Goal: Information Seeking & Learning: Understand process/instructions

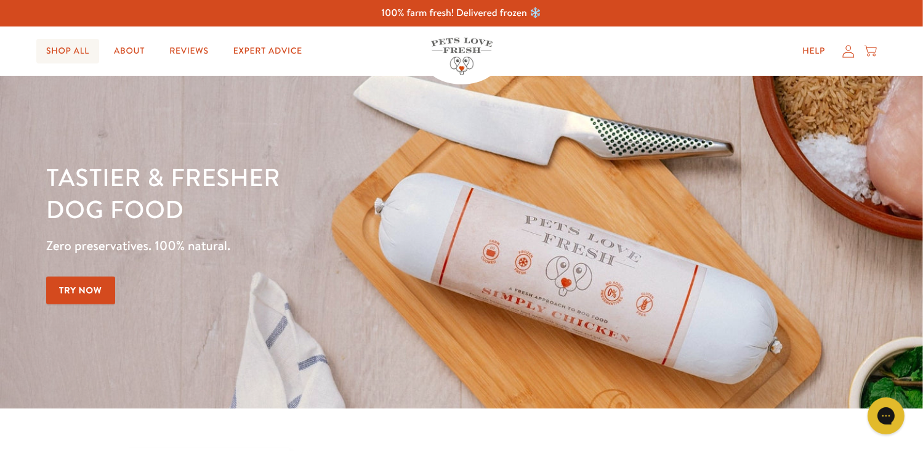
click at [74, 49] on link "Shop All" at bounding box center [67, 51] width 63 height 25
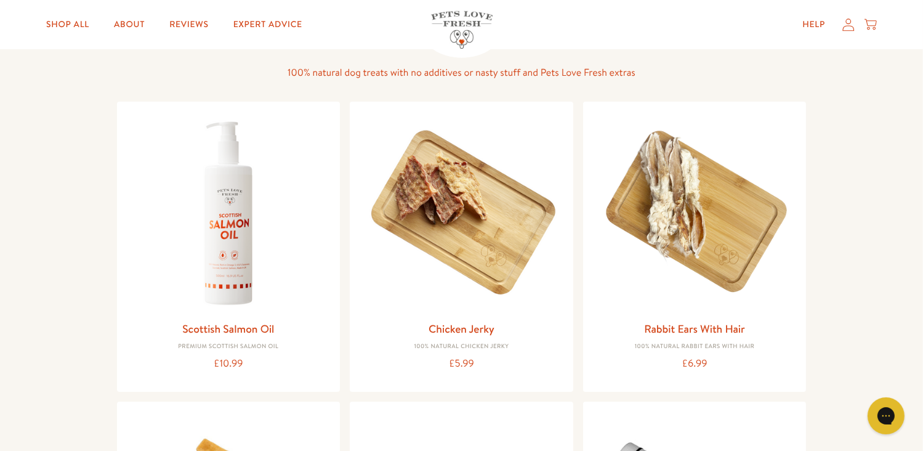
scroll to position [862, 0]
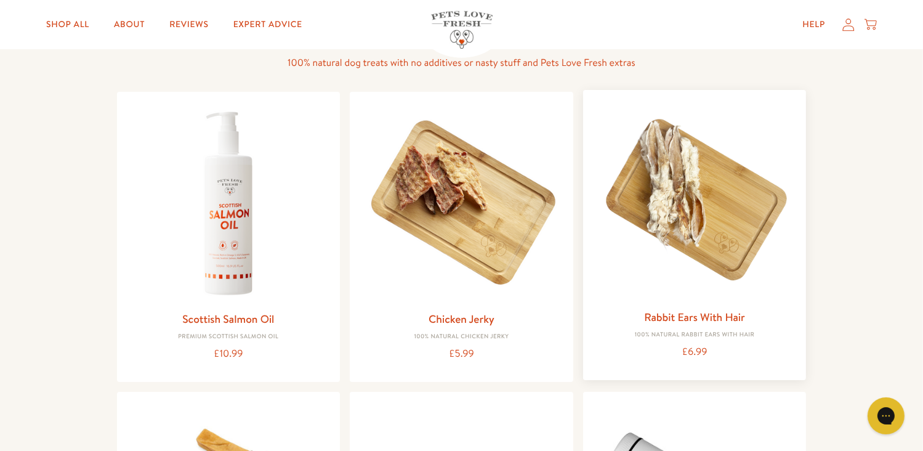
click at [737, 253] on img at bounding box center [695, 202] width 204 height 204
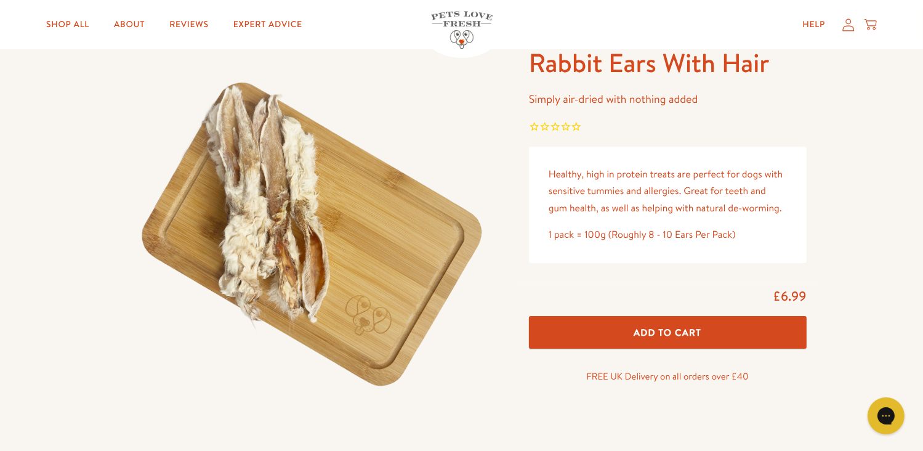
scroll to position [62, 0]
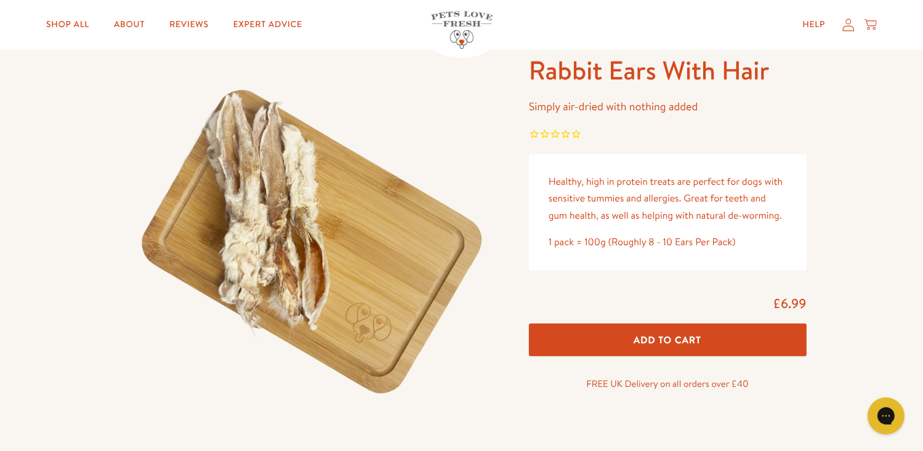
click at [700, 341] on span "Add To Cart" at bounding box center [668, 339] width 68 height 13
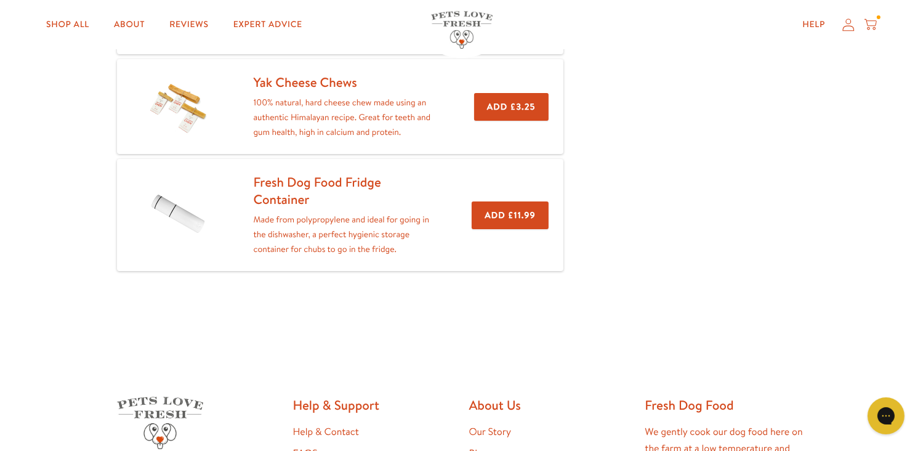
scroll to position [370, 0]
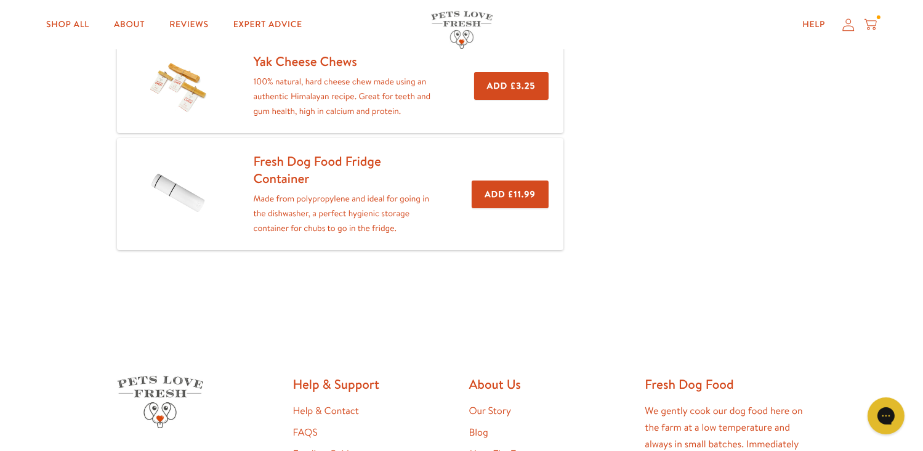
click at [330, 61] on link "Yak Cheese Chews" at bounding box center [305, 61] width 103 height 18
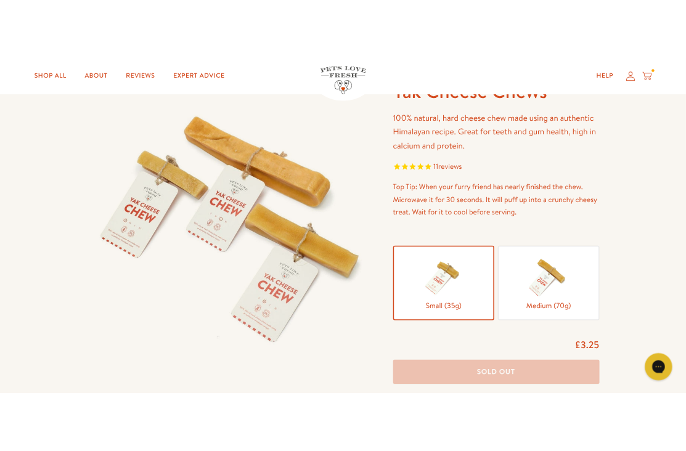
scroll to position [185, 0]
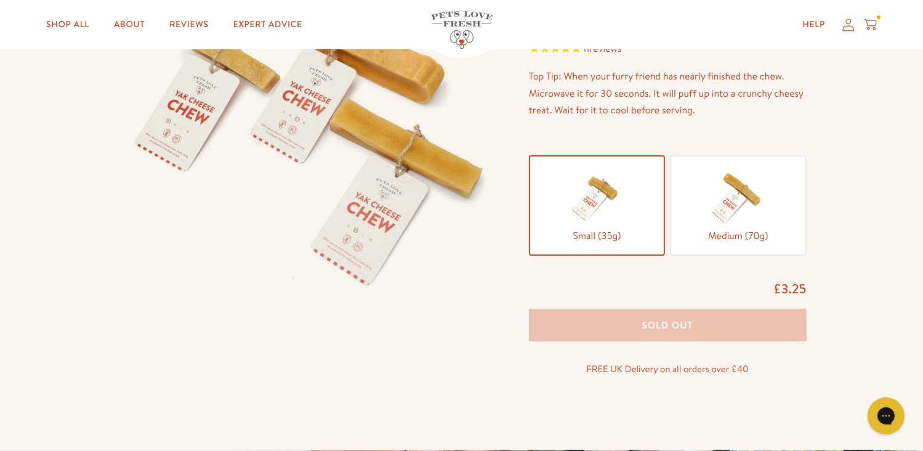
click at [754, 163] on label "Medium (70g)" at bounding box center [738, 205] width 136 height 100
click at [0, 0] on input "Medium (70g)" at bounding box center [0, 0] width 0 height 0
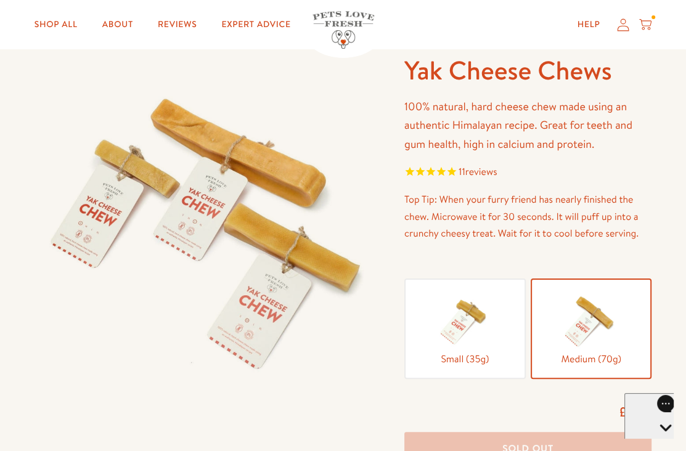
scroll to position [123, 0]
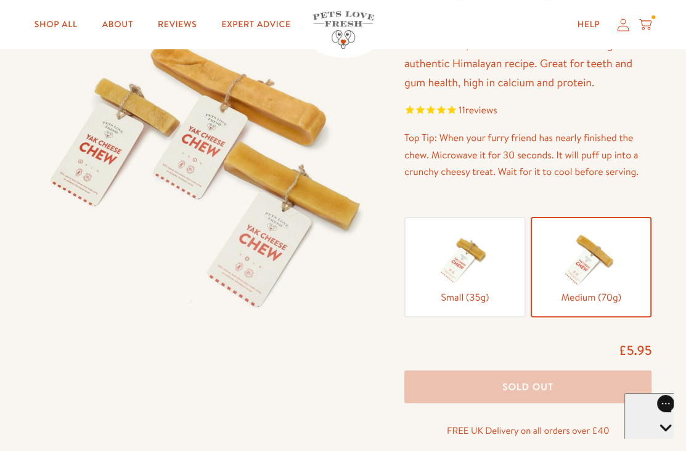
click at [461, 233] on img at bounding box center [465, 259] width 62 height 62
click at [0, 0] on input "Small (35g)" at bounding box center [0, 0] width 0 height 0
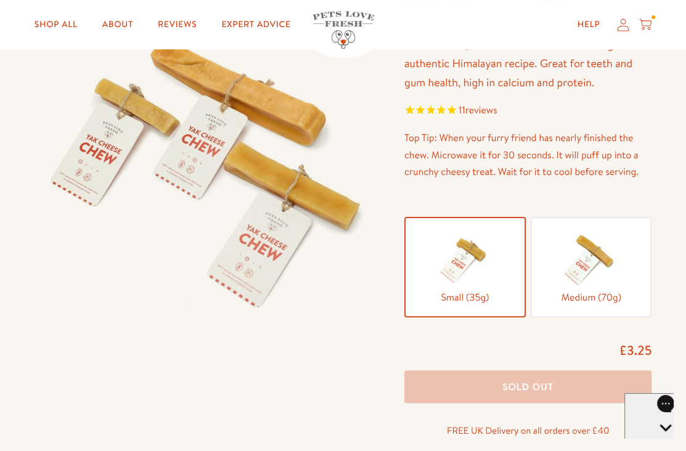
click at [599, 269] on img at bounding box center [591, 259] width 62 height 62
click at [0, 0] on input "Medium (70g)" at bounding box center [0, 0] width 0 height 0
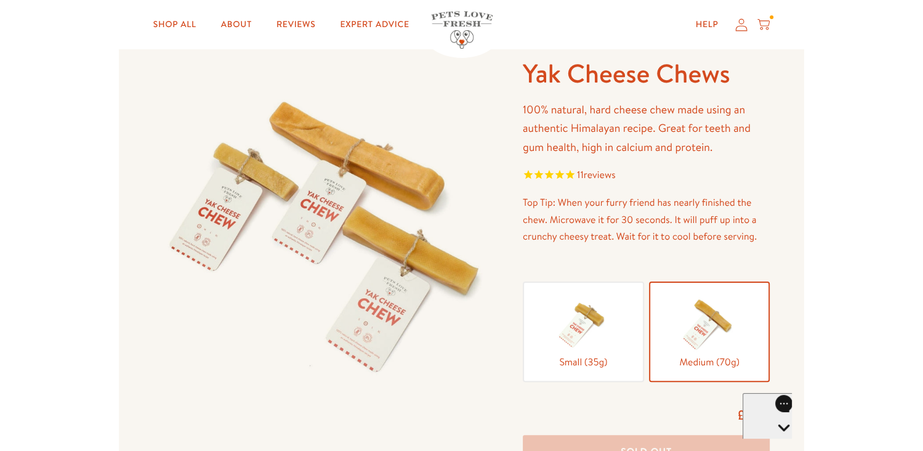
scroll to position [0, 0]
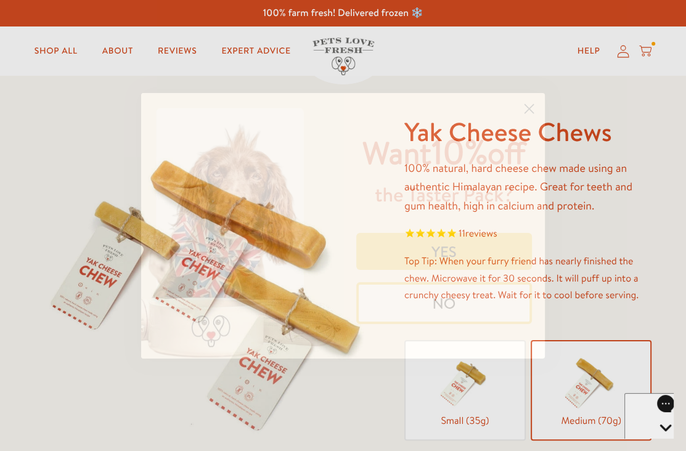
click at [529, 112] on circle "Close dialog" at bounding box center [529, 108] width 20 height 20
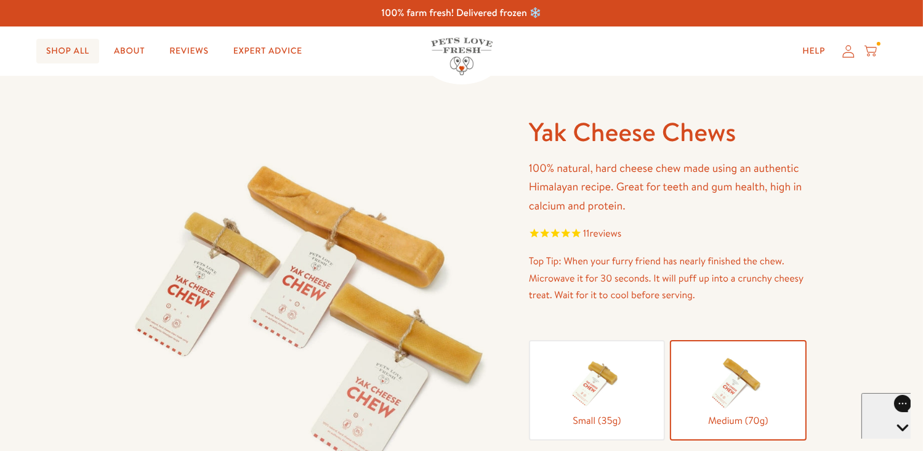
click at [71, 49] on link "Shop All" at bounding box center [67, 51] width 63 height 25
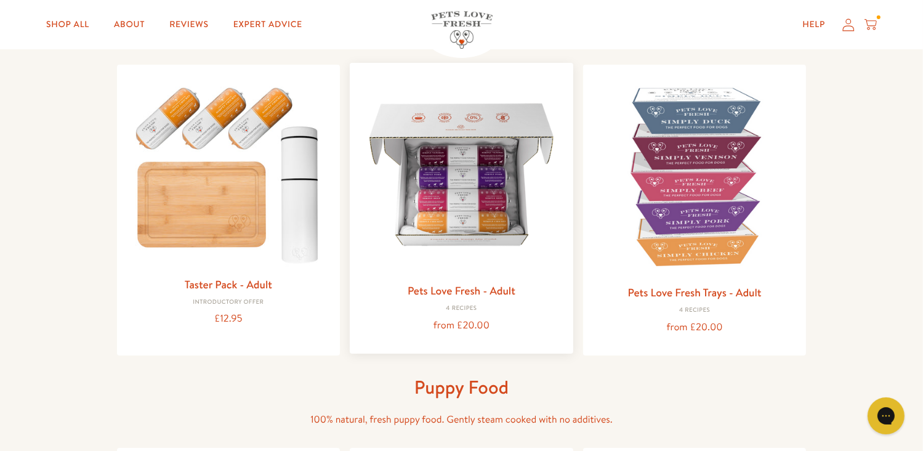
click at [481, 190] on img at bounding box center [462, 175] width 204 height 204
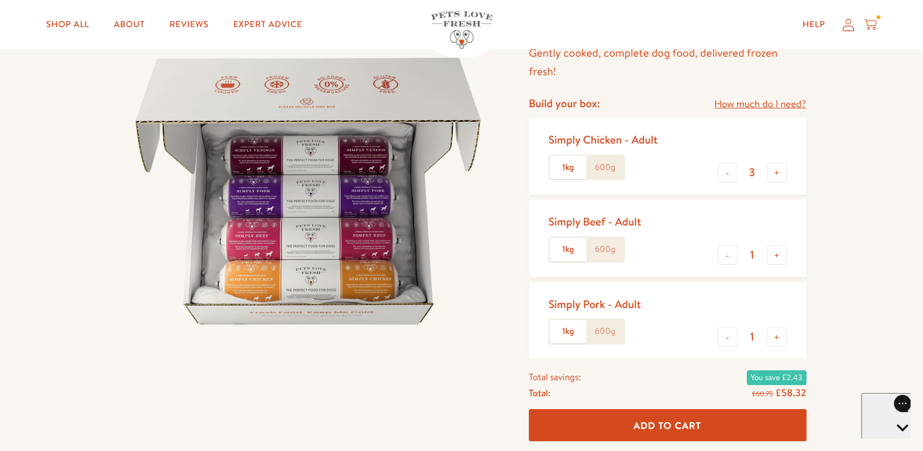
scroll to position [123, 0]
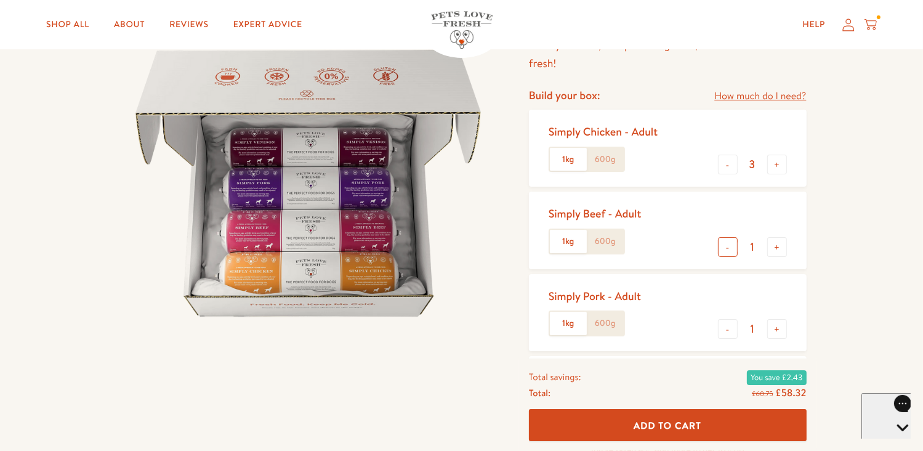
click at [731, 245] on button "-" at bounding box center [728, 247] width 20 height 20
type input "0"
click at [729, 329] on button "-" at bounding box center [728, 329] width 20 height 20
type input "0"
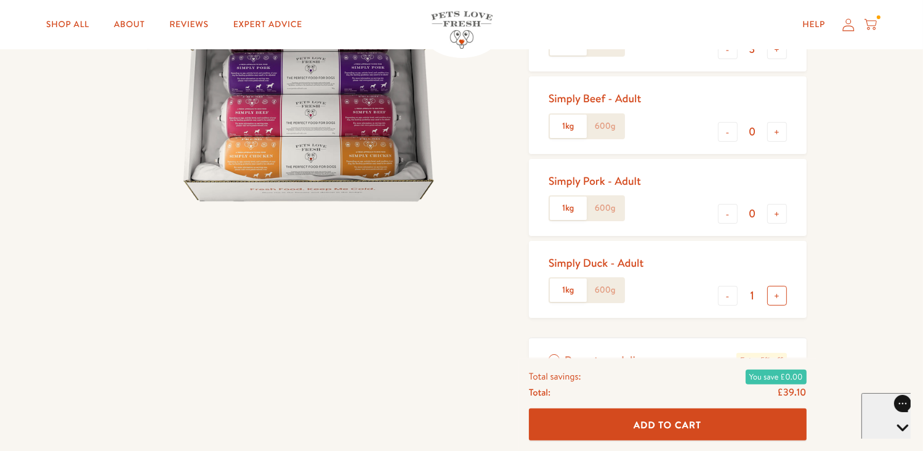
scroll to position [246, 0]
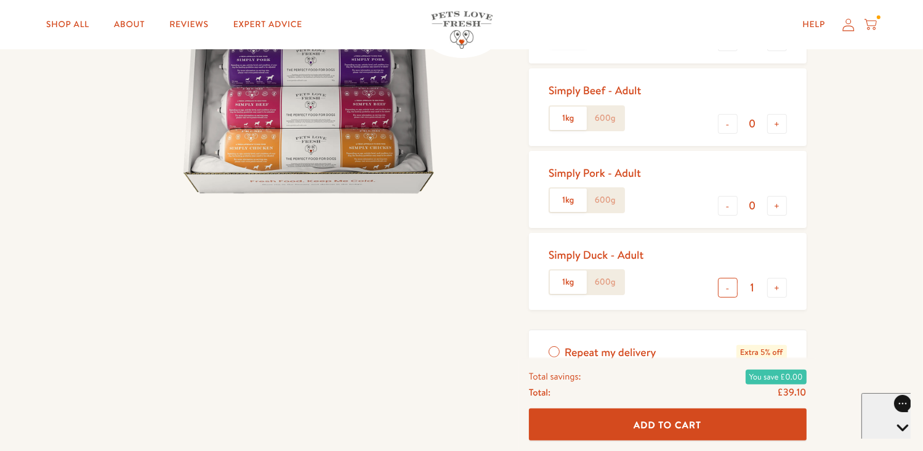
click at [724, 283] on button "-" at bounding box center [728, 288] width 20 height 20
type input "0"
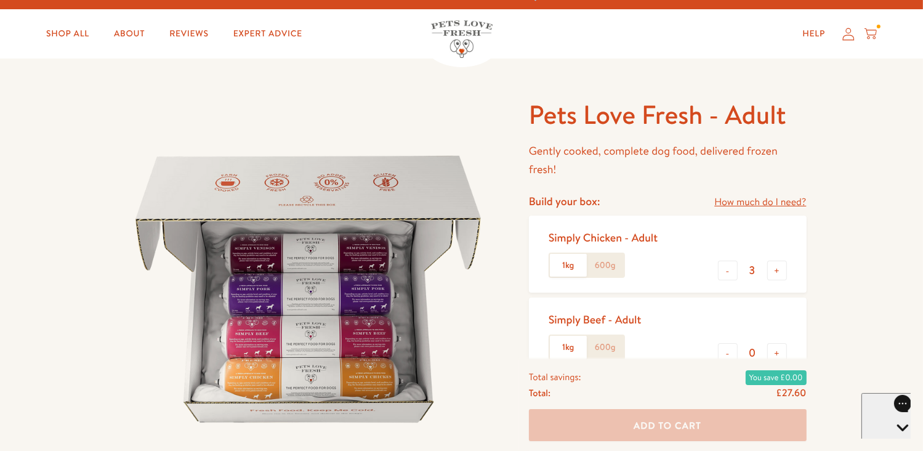
scroll to position [0, 0]
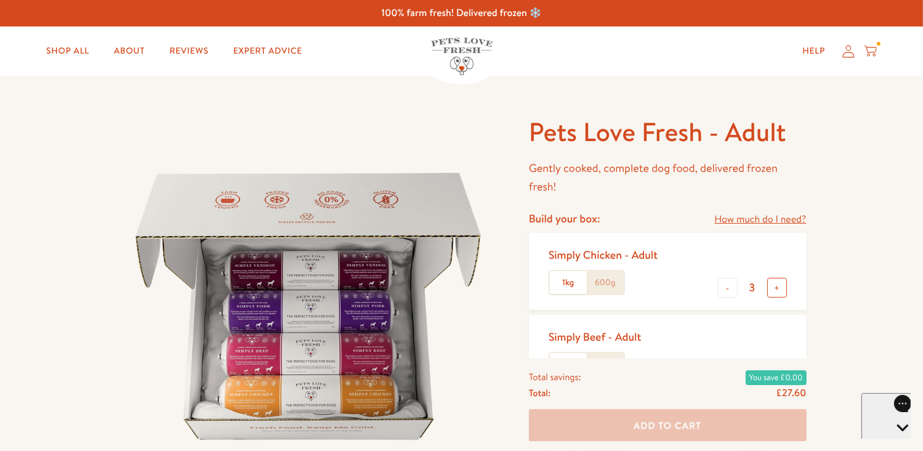
click at [774, 283] on button "+" at bounding box center [777, 288] width 20 height 20
type input "4"
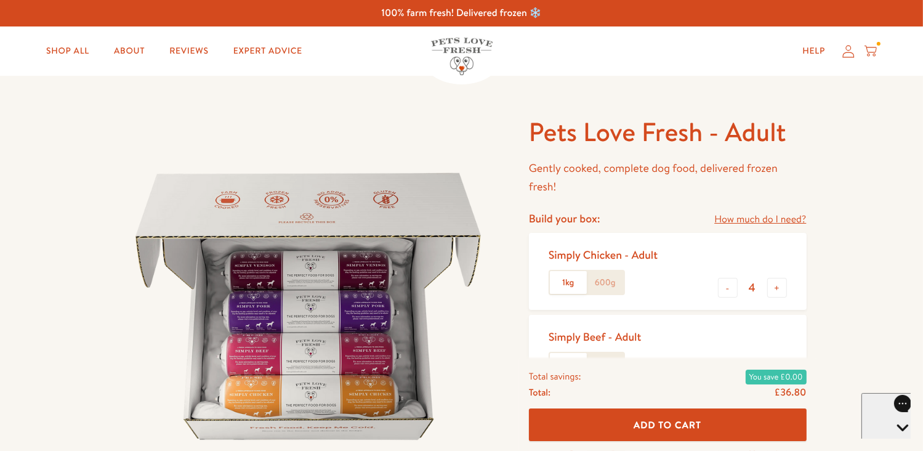
click at [626, 416] on button "Add To Cart" at bounding box center [668, 425] width 278 height 33
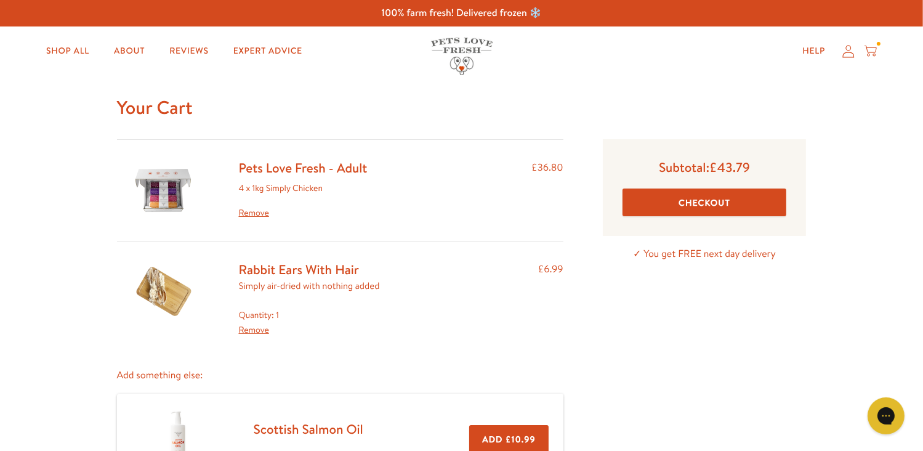
click at [317, 168] on link "Pets Love Fresh - Adult" at bounding box center [303, 168] width 129 height 18
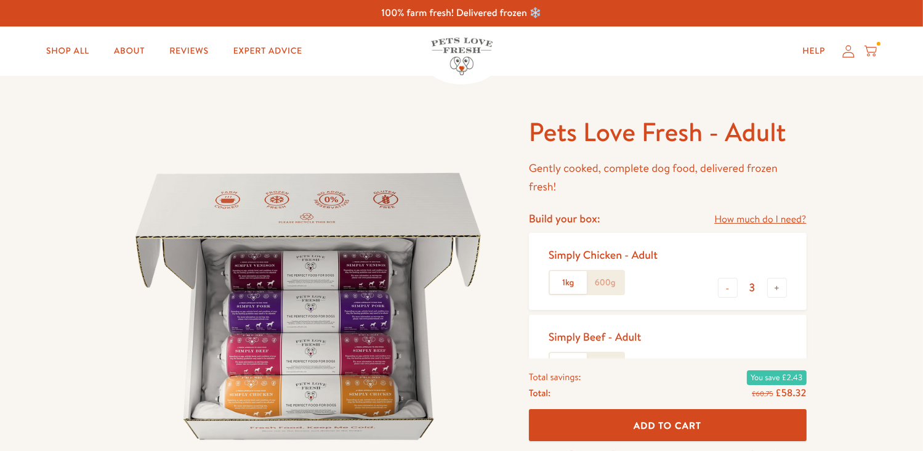
click at [779, 219] on link "How much do I need?" at bounding box center [761, 219] width 92 height 17
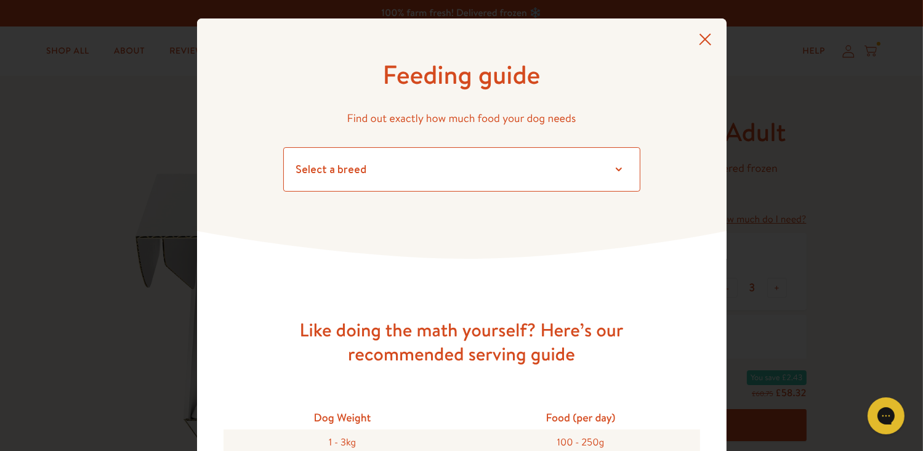
click at [347, 174] on select "Select a breed Affenpinscher Afghan hound Airedale terrier Akita Alaskan Malamu…" at bounding box center [461, 169] width 357 height 44
select select "32"
click at [283, 147] on select "Select a breed Affenpinscher Afghan hound Airedale terrier Akita Alaskan Malamu…" at bounding box center [461, 169] width 357 height 44
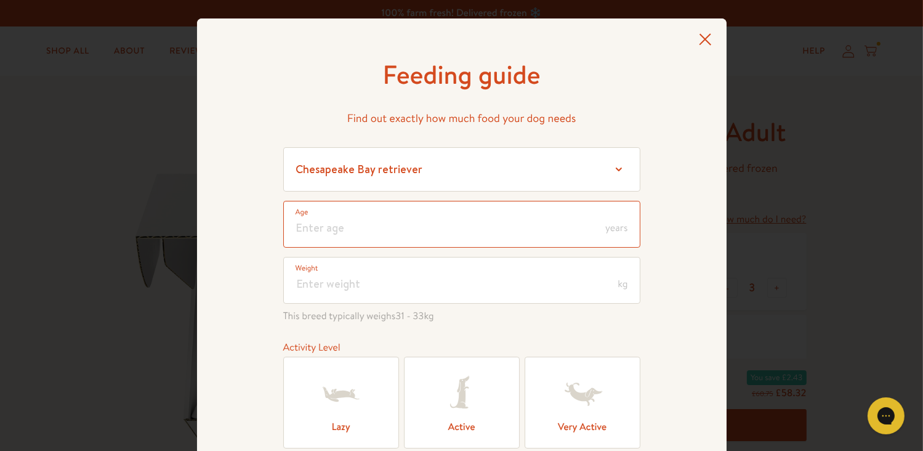
click at [356, 226] on input "number" at bounding box center [461, 224] width 357 height 47
type input "1"
click at [377, 283] on input "number" at bounding box center [461, 280] width 357 height 47
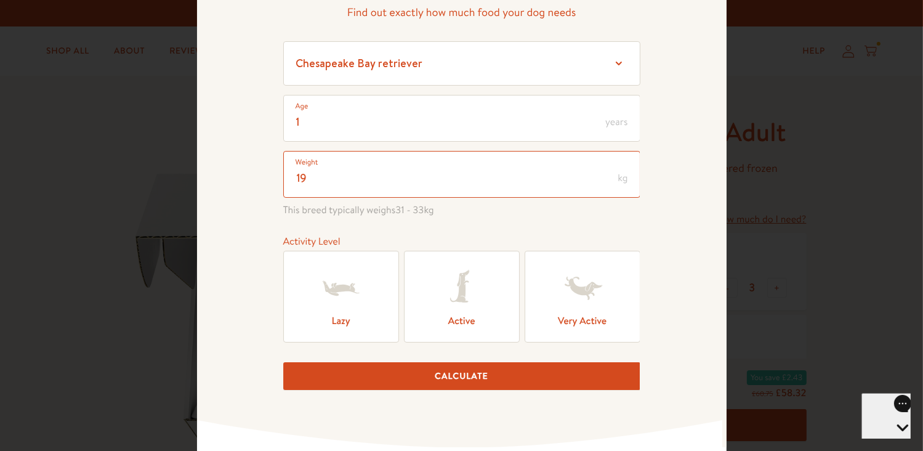
scroll to position [123, 0]
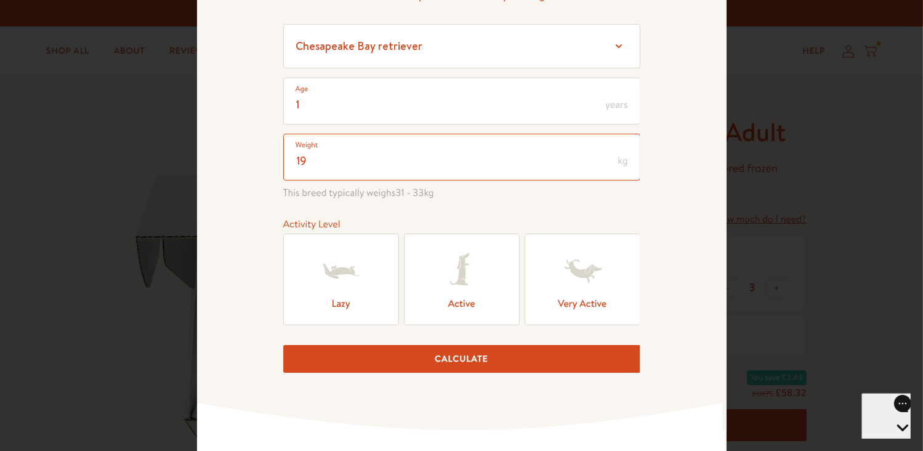
type input "19"
click at [490, 263] on label "Active" at bounding box center [462, 279] width 116 height 92
click at [0, 0] on input "Active" at bounding box center [0, 0] width 0 height 0
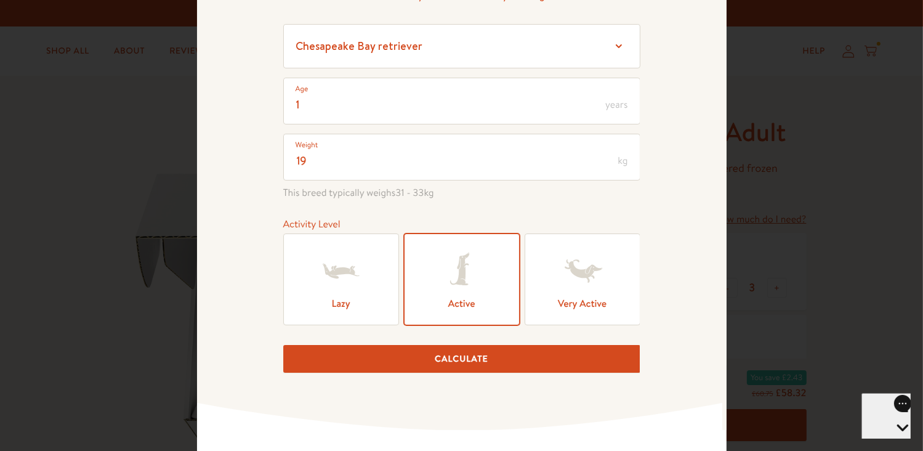
click at [451, 362] on button "Calculate" at bounding box center [461, 359] width 357 height 28
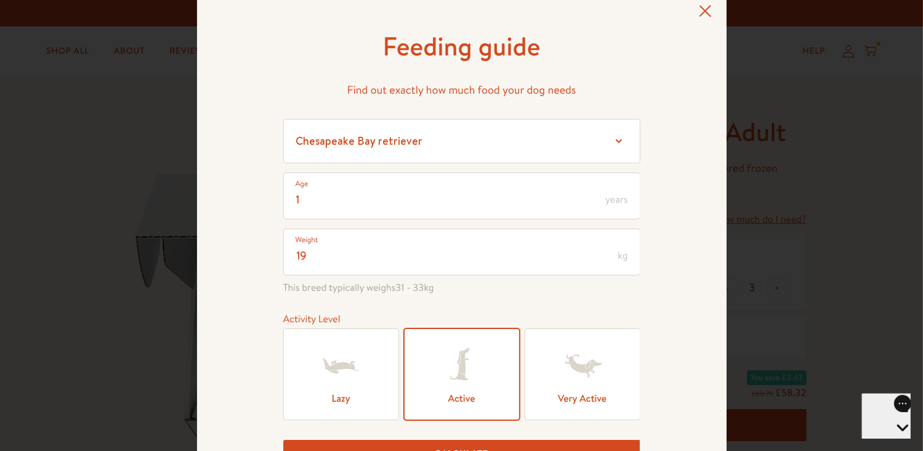
scroll to position [0, 0]
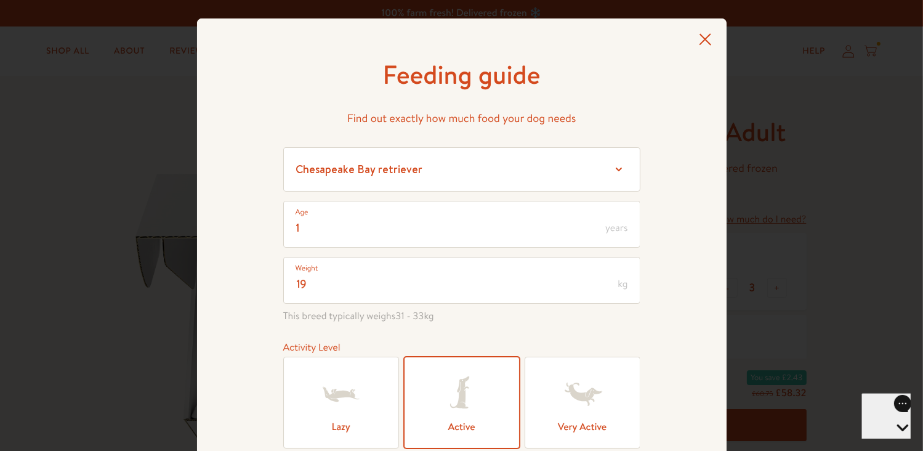
click at [699, 41] on icon at bounding box center [705, 39] width 13 height 12
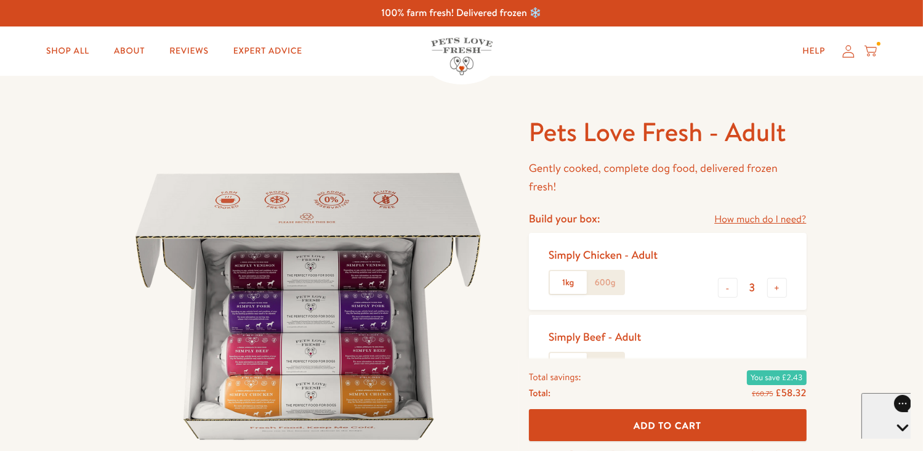
click at [874, 47] on icon at bounding box center [871, 49] width 12 height 7
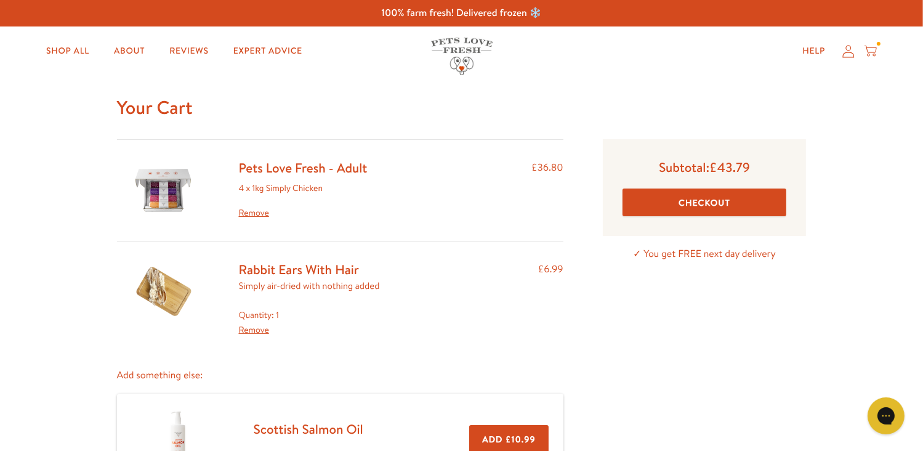
click at [309, 266] on link "Rabbit Ears With Hair" at bounding box center [299, 270] width 120 height 18
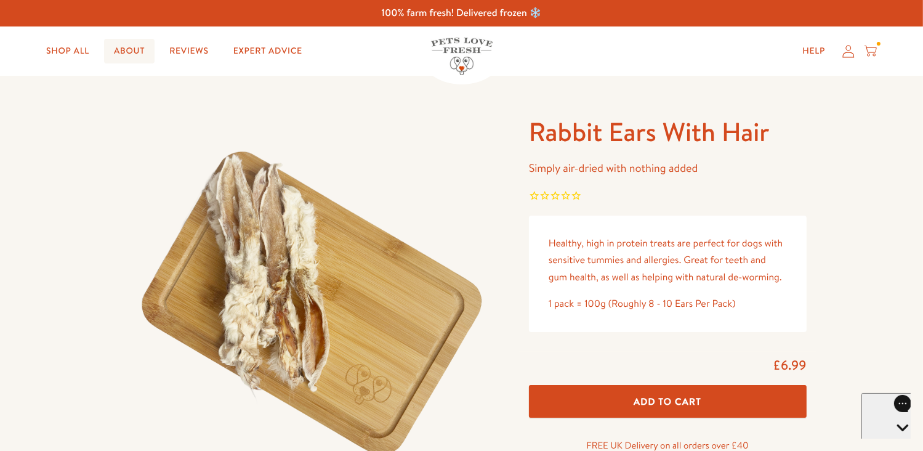
click at [128, 51] on link "About" at bounding box center [129, 51] width 51 height 25
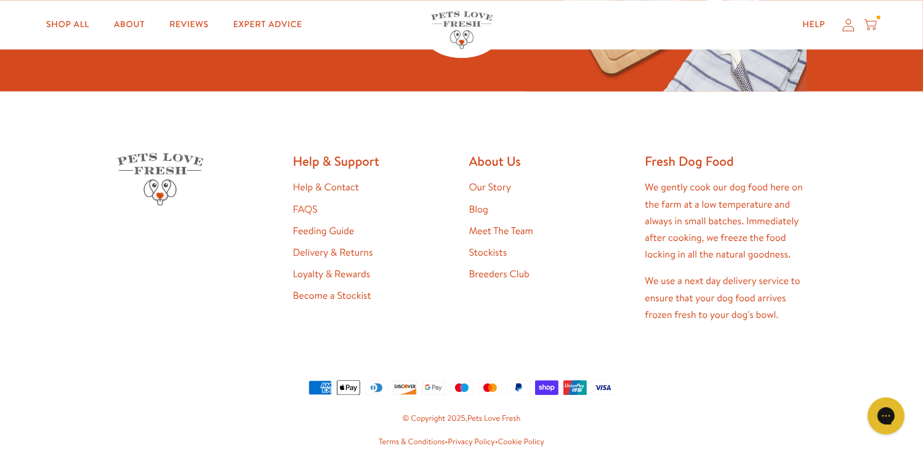
scroll to position [3258, 0]
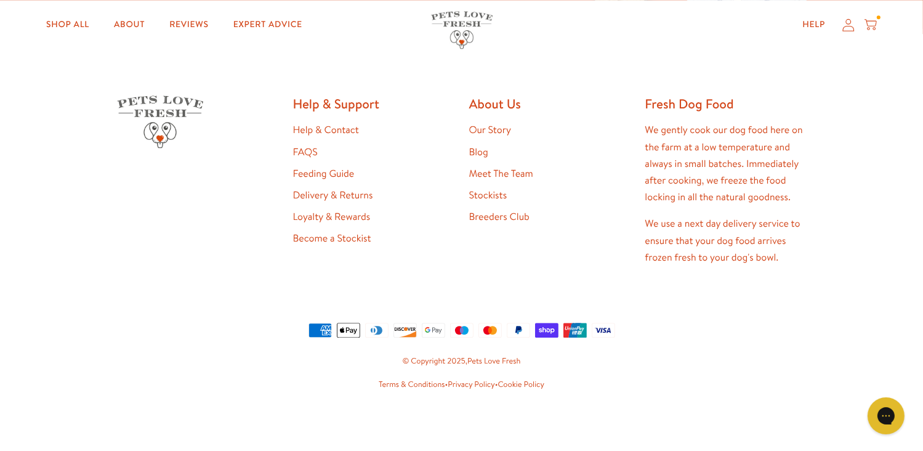
click at [336, 169] on link "Feeding Guide" at bounding box center [324, 174] width 62 height 14
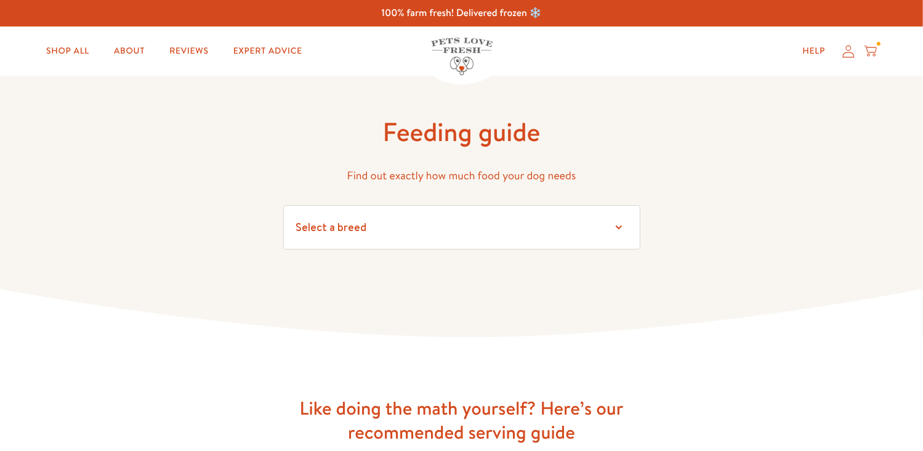
click at [537, 233] on select "Select a breed" at bounding box center [461, 227] width 357 height 44
select select "32"
click at [283, 205] on select "Select a breed Affenpinscher Afghan hound Airedale terrier Akita Alaskan Malamu…" at bounding box center [461, 227] width 357 height 44
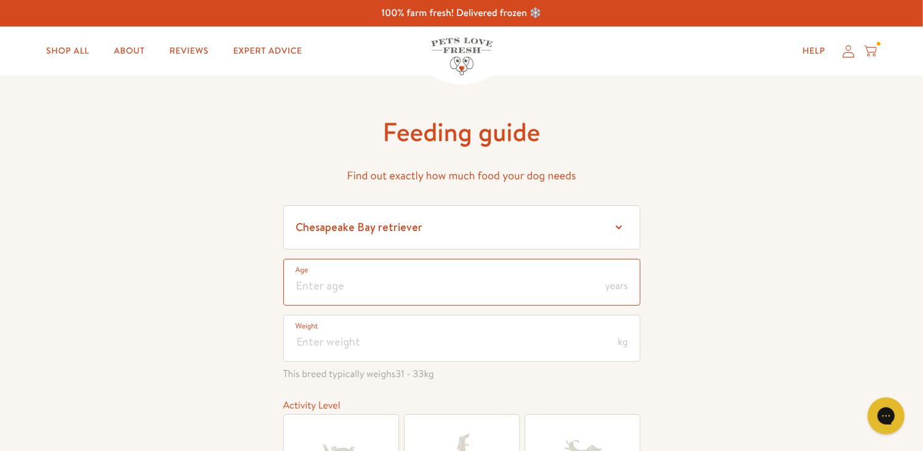
click at [488, 273] on input "number" at bounding box center [461, 282] width 357 height 47
type input "1"
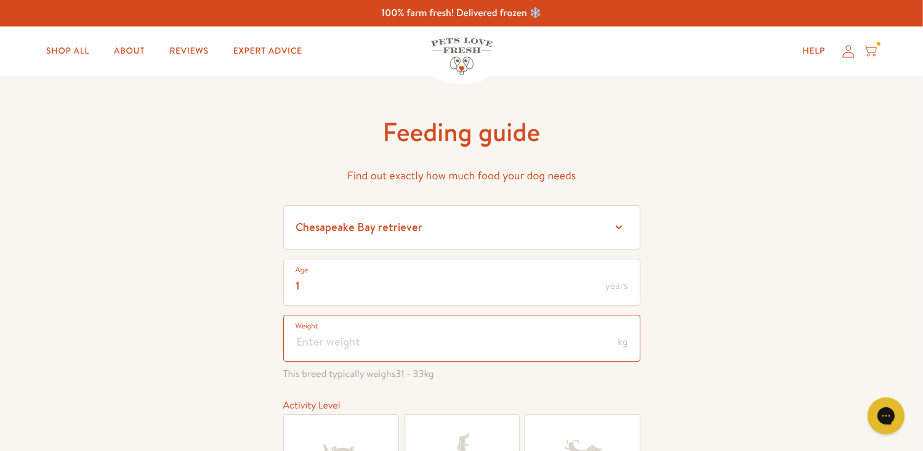
click at [448, 315] on input "number" at bounding box center [461, 338] width 357 height 47
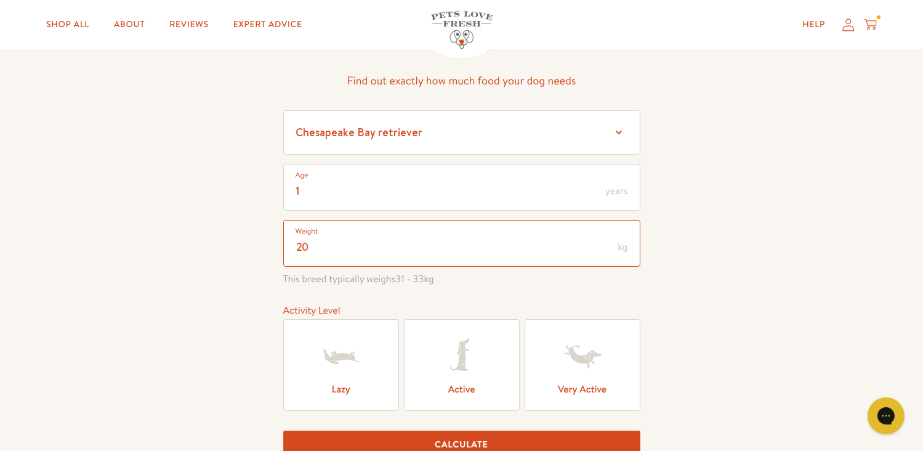
scroll to position [185, 0]
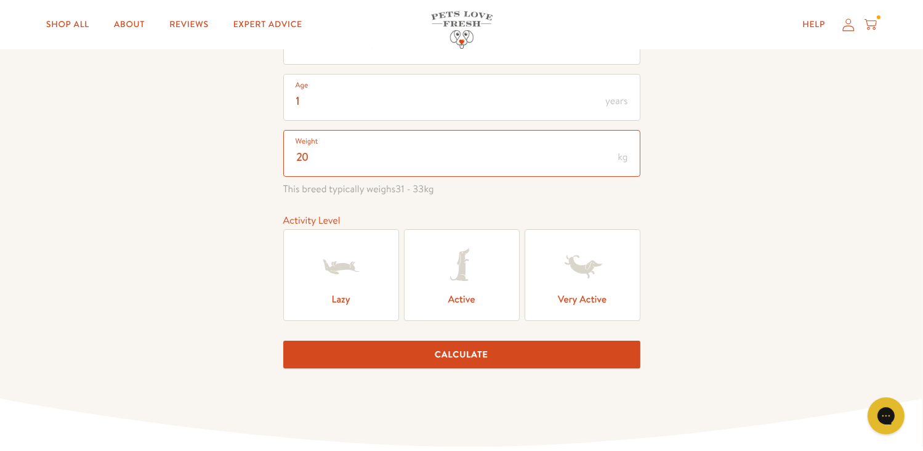
type input "20"
click at [496, 284] on label "Active" at bounding box center [462, 275] width 116 height 92
click at [0, 0] on input "Active" at bounding box center [0, 0] width 0 height 0
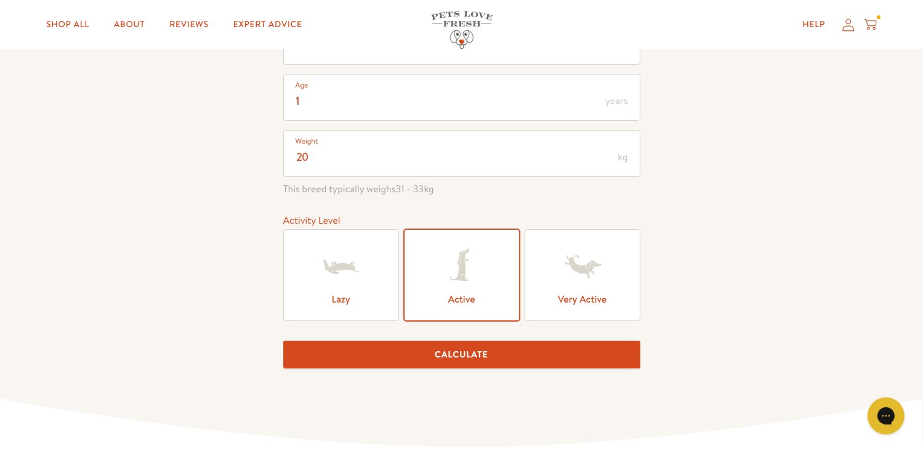
click at [471, 347] on button "Calculate" at bounding box center [461, 355] width 357 height 28
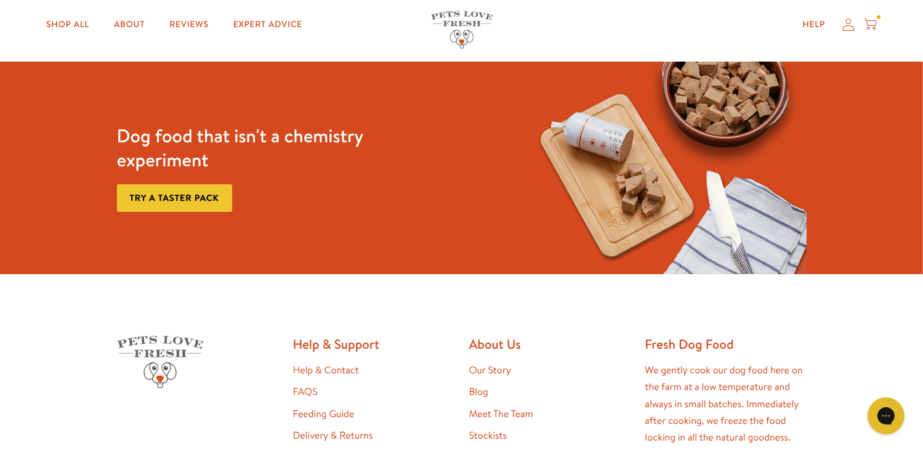
scroll to position [1809, 0]
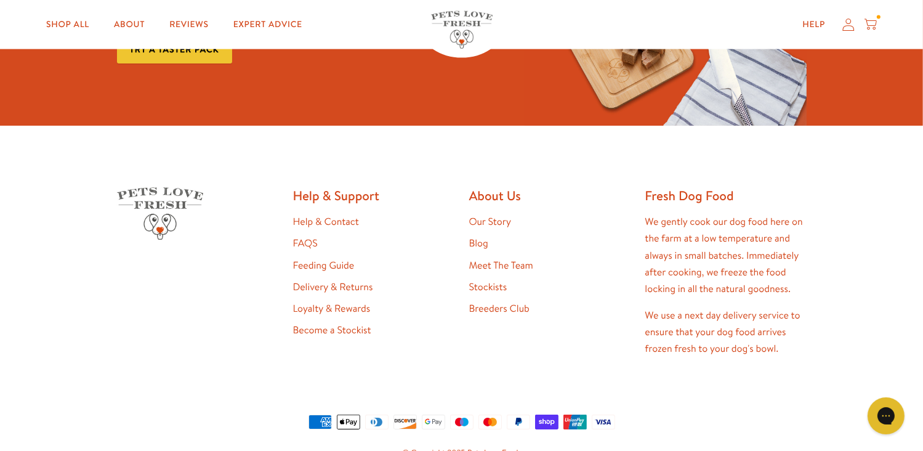
click at [341, 284] on link "Delivery & Returns" at bounding box center [333, 287] width 80 height 14
